Goal: Register for event/course: Register for event/course

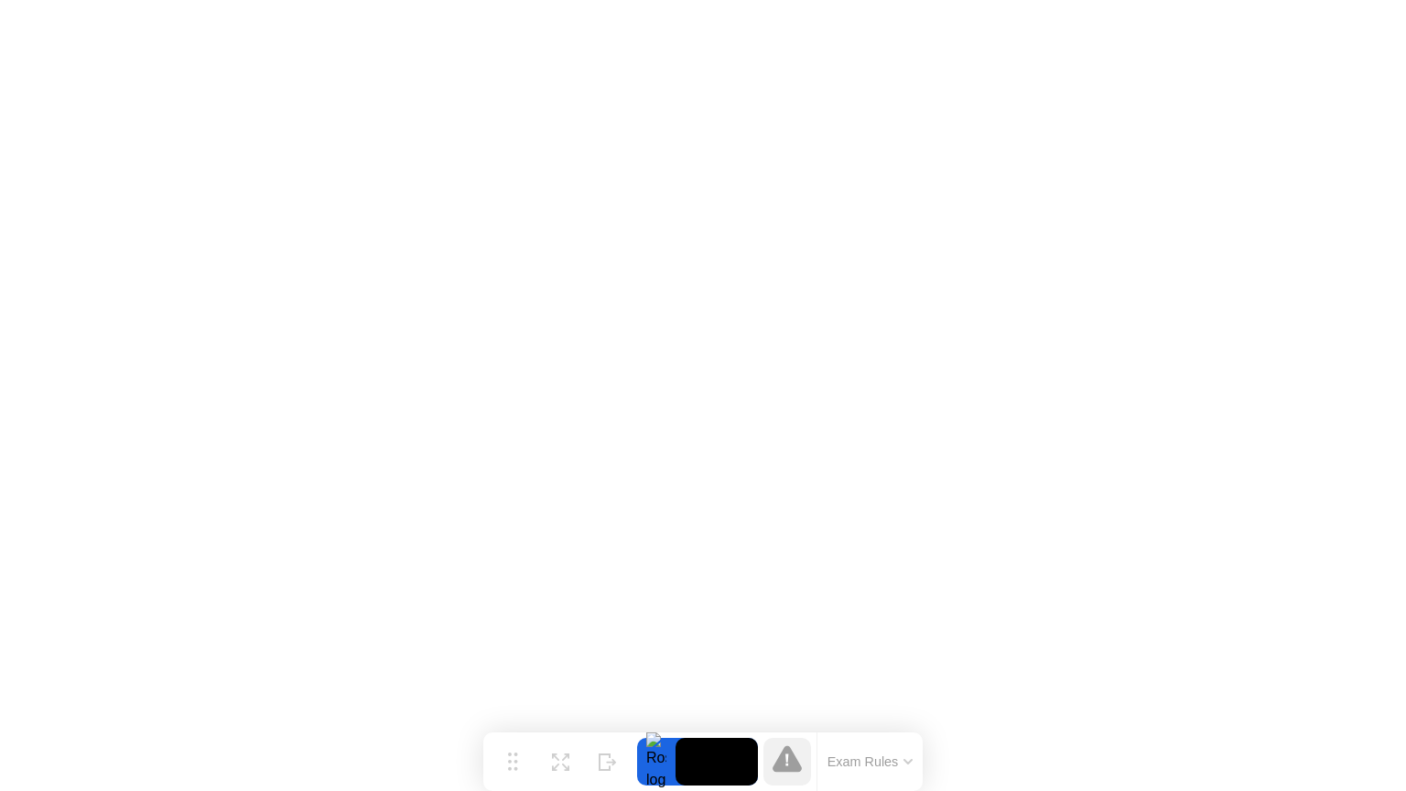
click at [794, 751] on icon at bounding box center [787, 758] width 29 height 29
click at [791, 768] on icon at bounding box center [787, 758] width 29 height 27
click at [875, 761] on button "Exam Rules" at bounding box center [870, 761] width 97 height 16
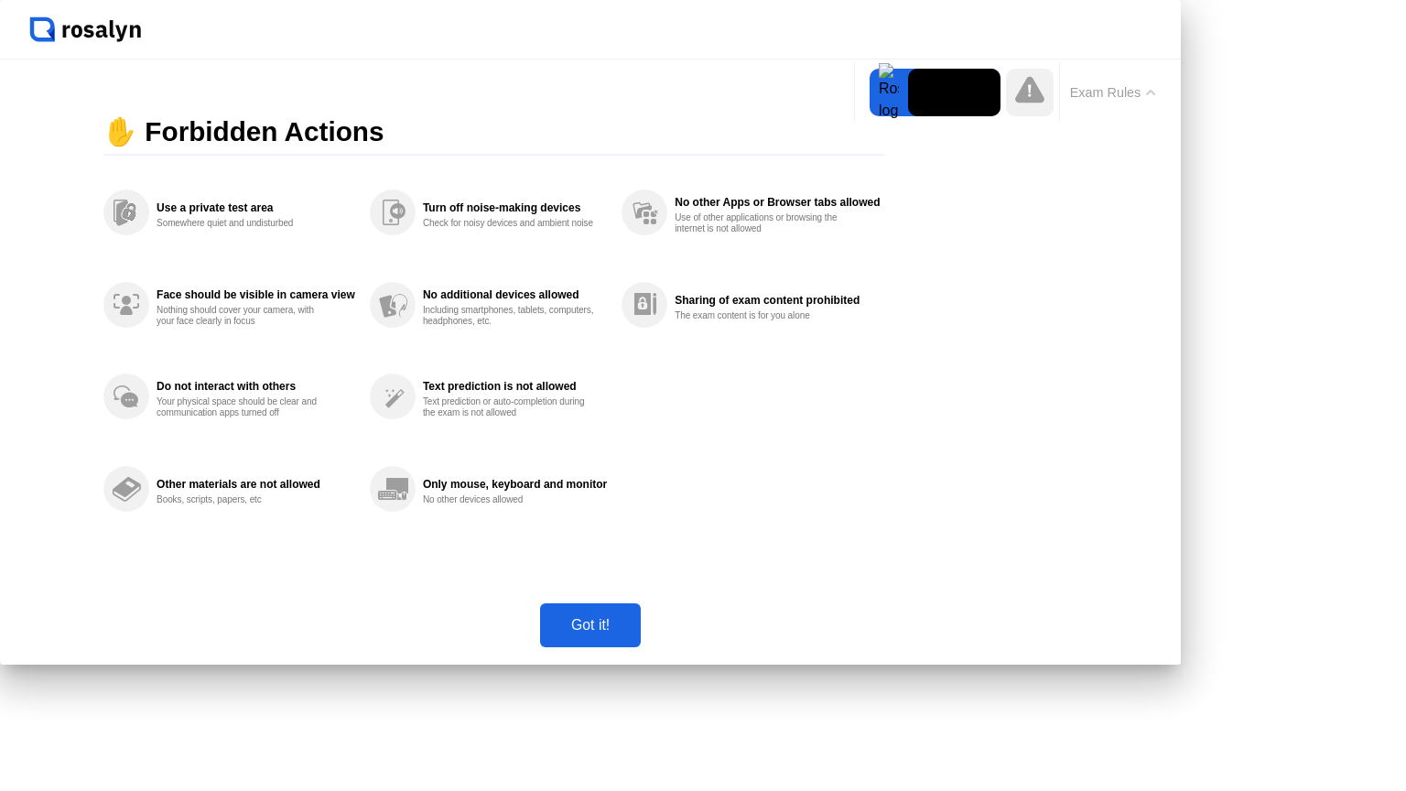
click at [1128, 84] on button "Exam Rules" at bounding box center [1113, 92] width 97 height 16
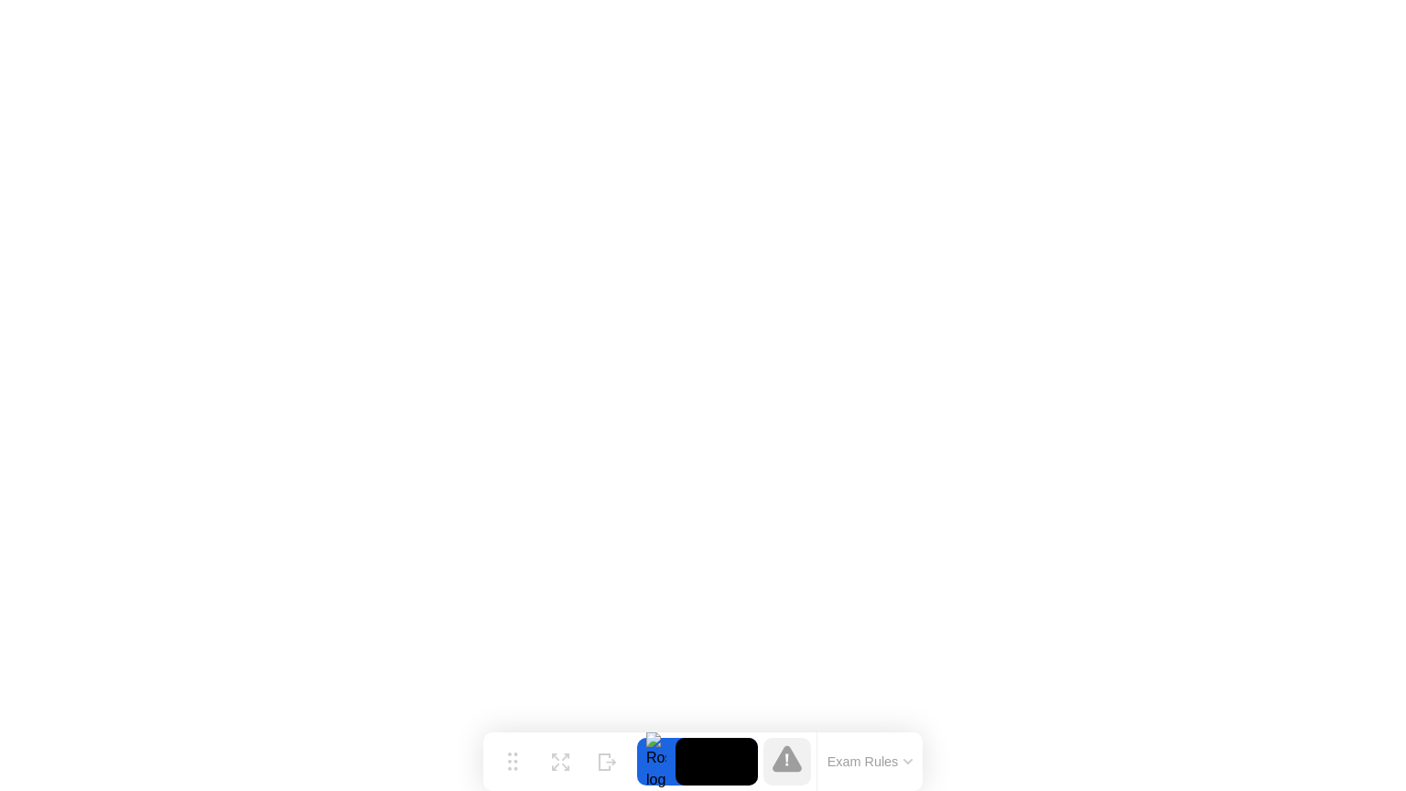
click at [787, 749] on icon at bounding box center [787, 758] width 29 height 27
click at [787, 772] on icon at bounding box center [787, 758] width 29 height 27
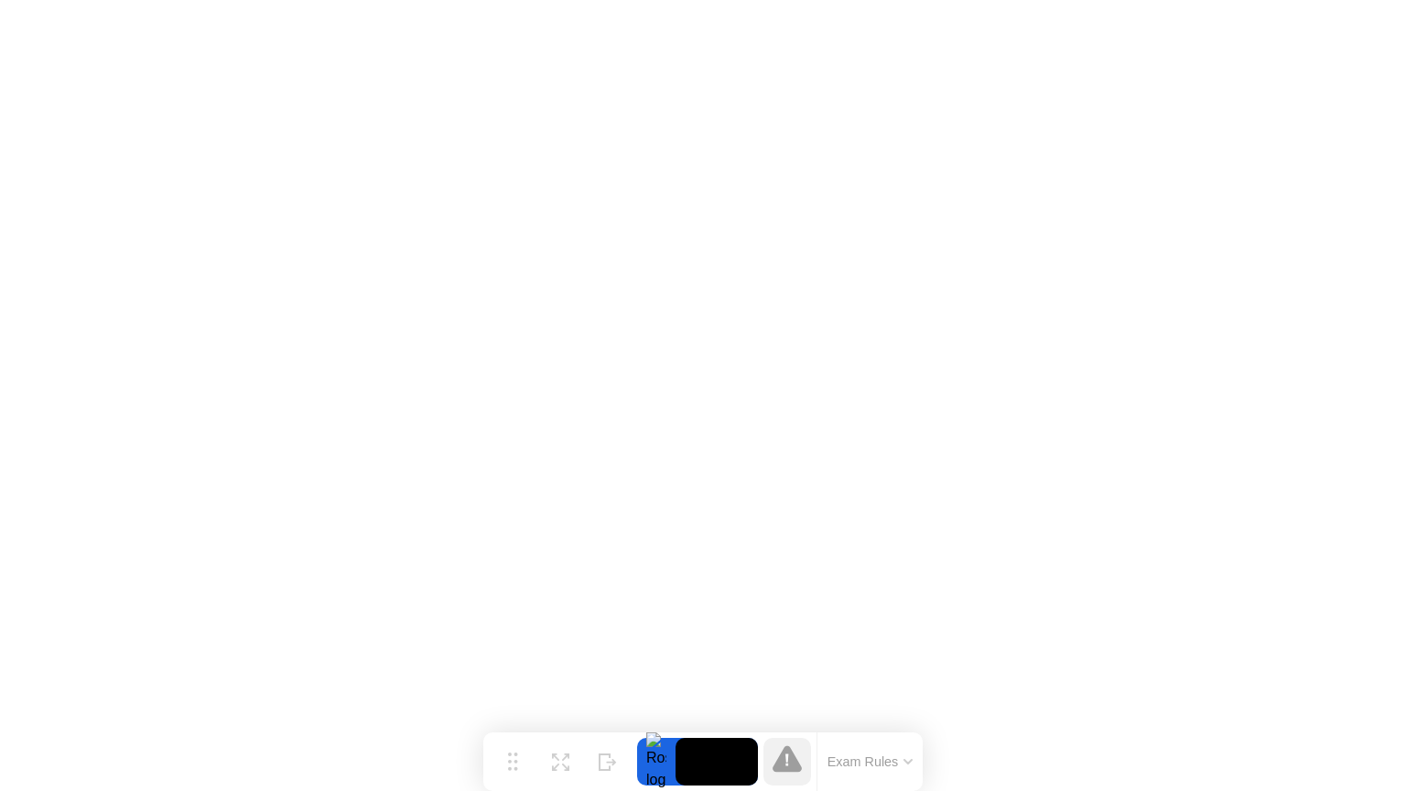
click at [787, 772] on icon at bounding box center [787, 758] width 29 height 27
click at [555, 764] on icon at bounding box center [555, 767] width 7 height 7
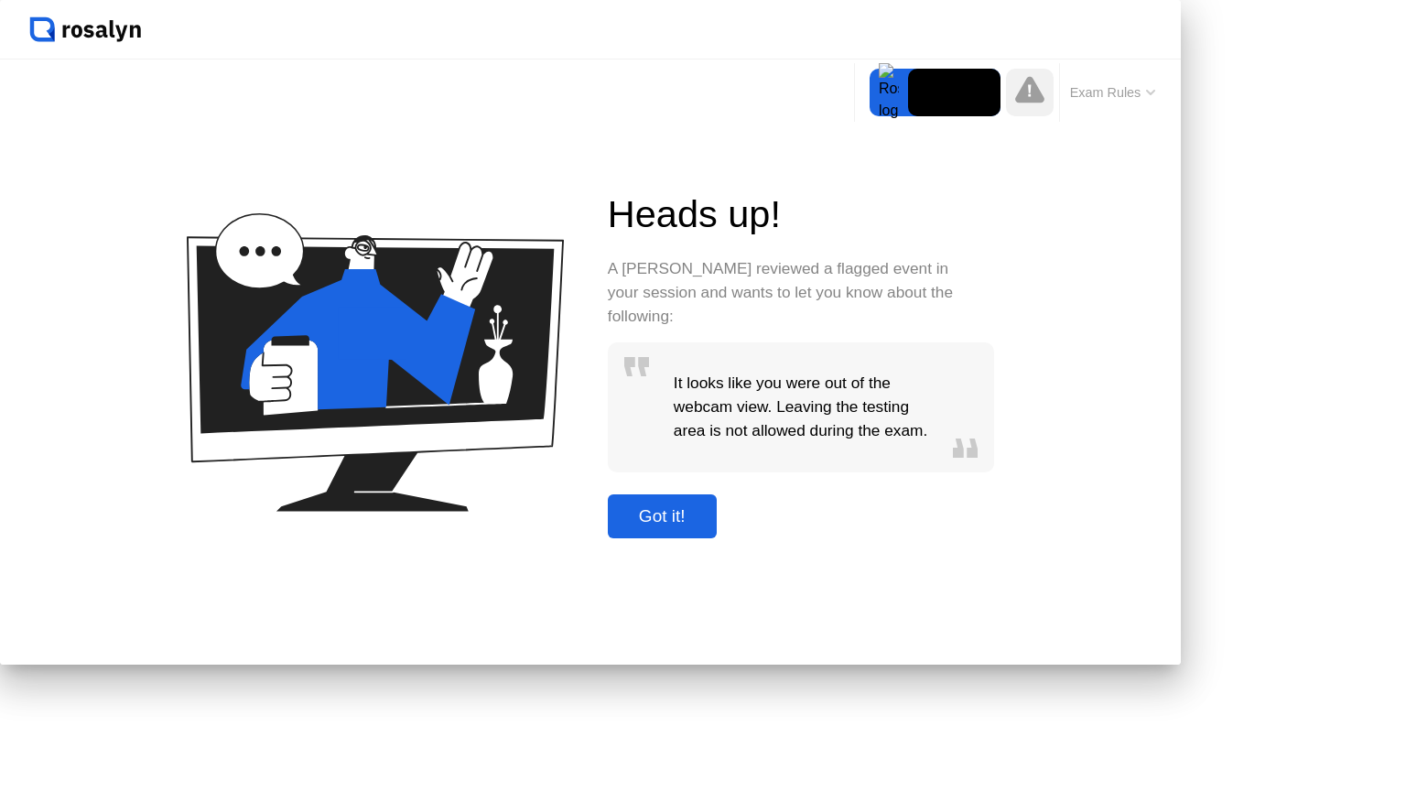
click at [717, 538] on button "Got it!" at bounding box center [662, 516] width 109 height 44
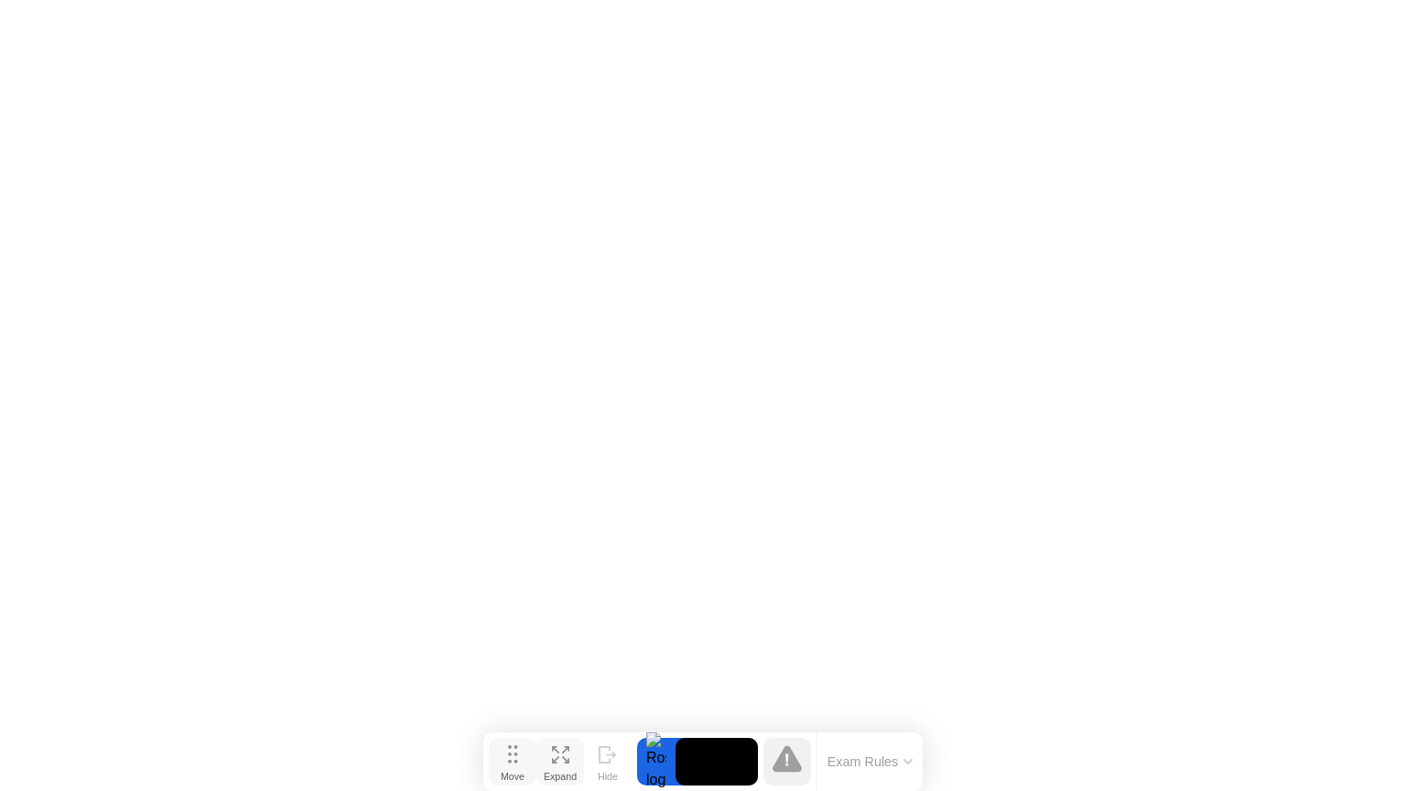
click at [502, 758] on button "Move" at bounding box center [513, 762] width 48 height 48
click at [518, 771] on div "Move" at bounding box center [513, 776] width 24 height 11
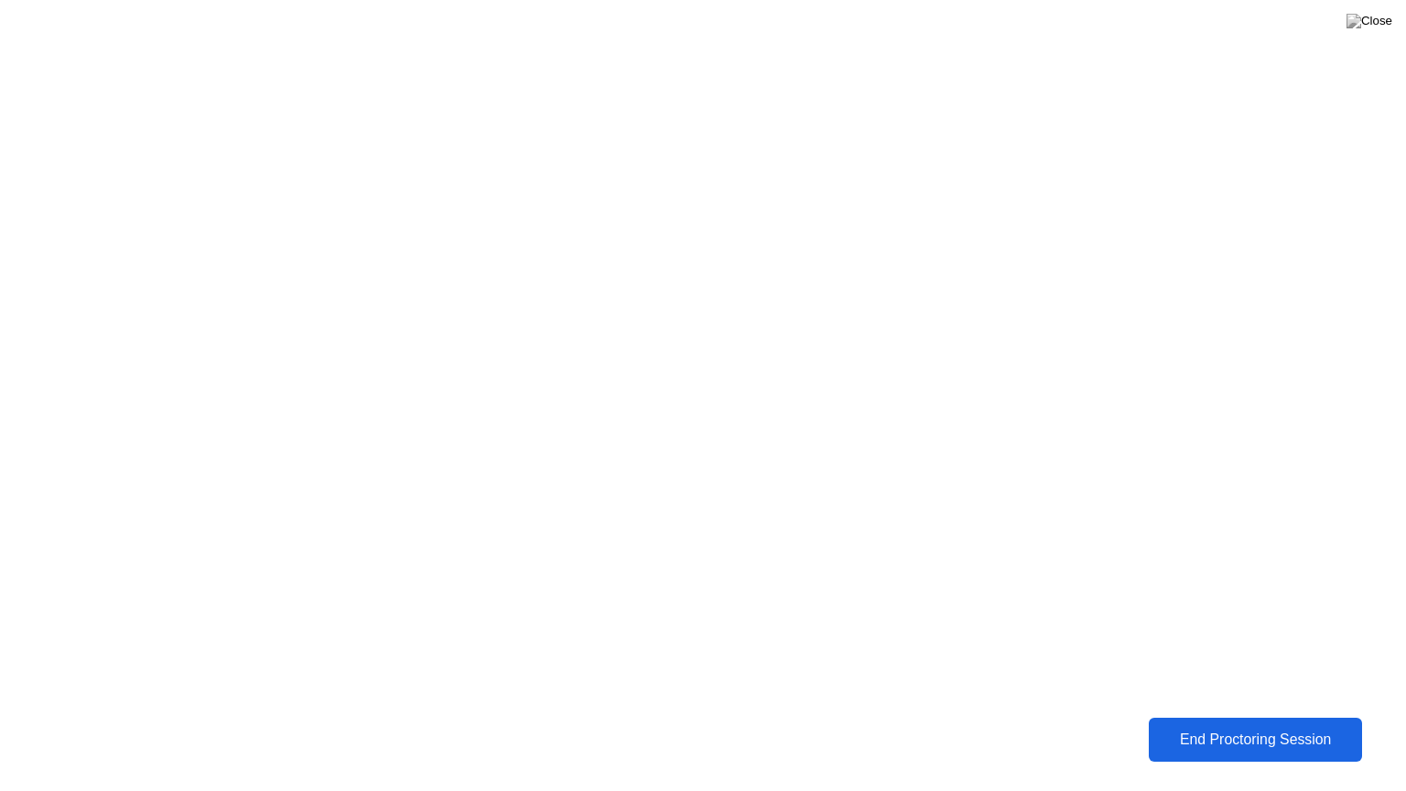
click at [1260, 732] on div "End Proctoring Session" at bounding box center [1255, 739] width 203 height 16
